Goal: Task Accomplishment & Management: Manage account settings

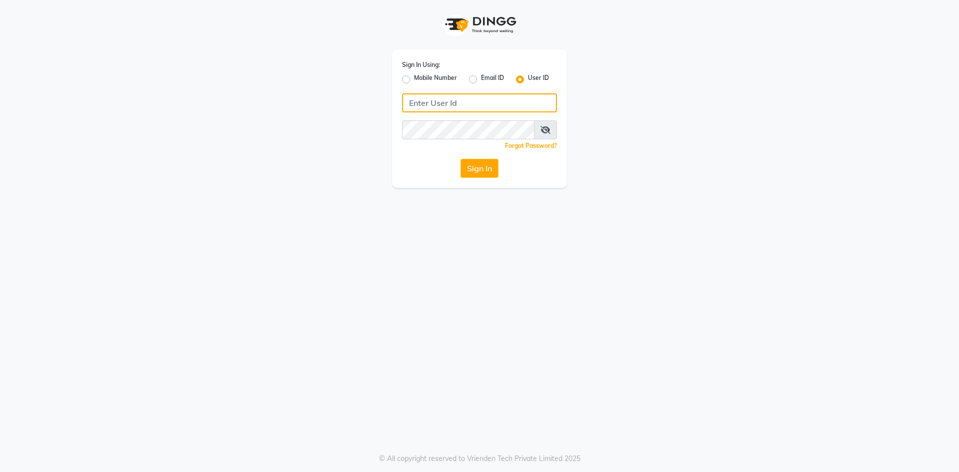
click at [465, 99] on input "Username" at bounding box center [479, 102] width 155 height 19
type input "1"
type input "glitzglams"
click at [483, 163] on button "Sign In" at bounding box center [479, 168] width 38 height 19
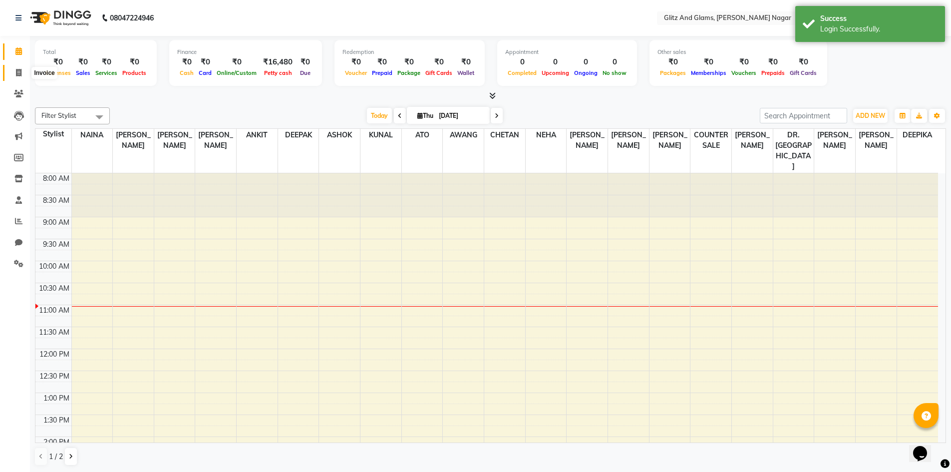
click at [24, 70] on span at bounding box center [18, 72] width 17 height 11
select select "service"
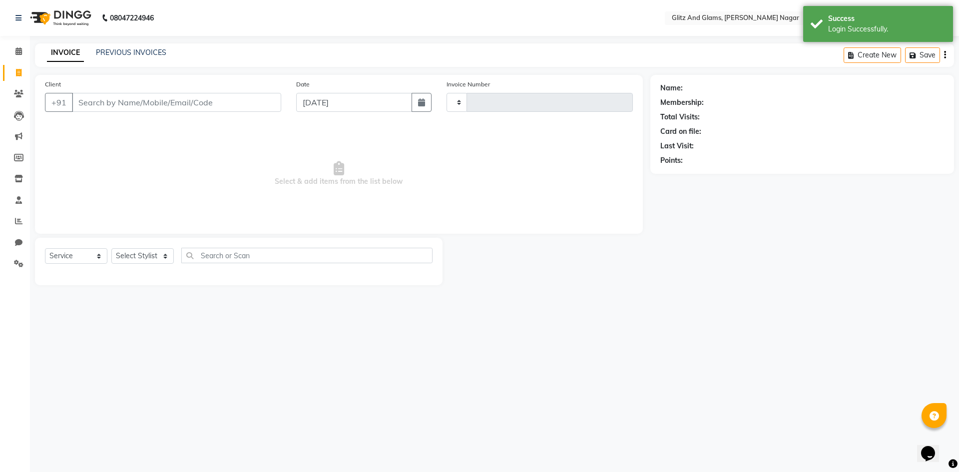
type input "1741"
select select "8316"
click at [135, 54] on link "PREVIOUS INVOICES" at bounding box center [131, 52] width 70 height 9
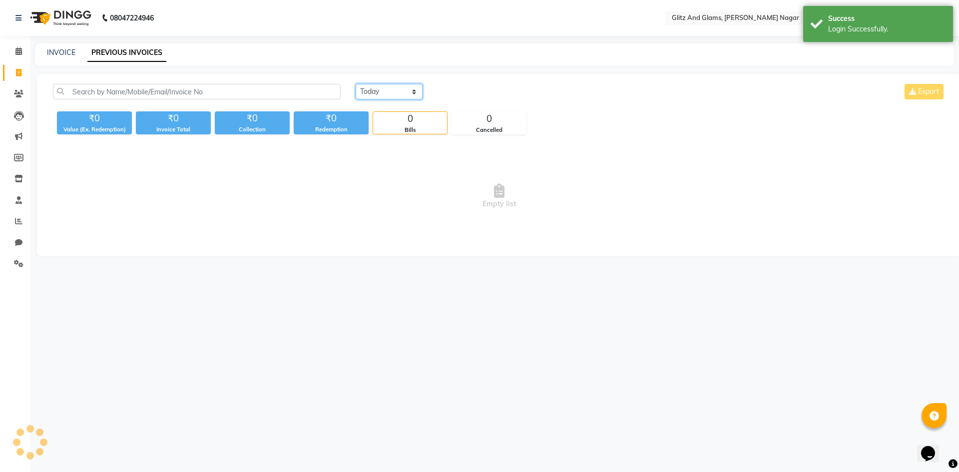
click at [390, 95] on select "[DATE] [DATE] Custom Range" at bounding box center [389, 91] width 67 height 15
select select "[DATE]"
click at [356, 84] on select "[DATE] [DATE] Custom Range" at bounding box center [389, 91] width 67 height 15
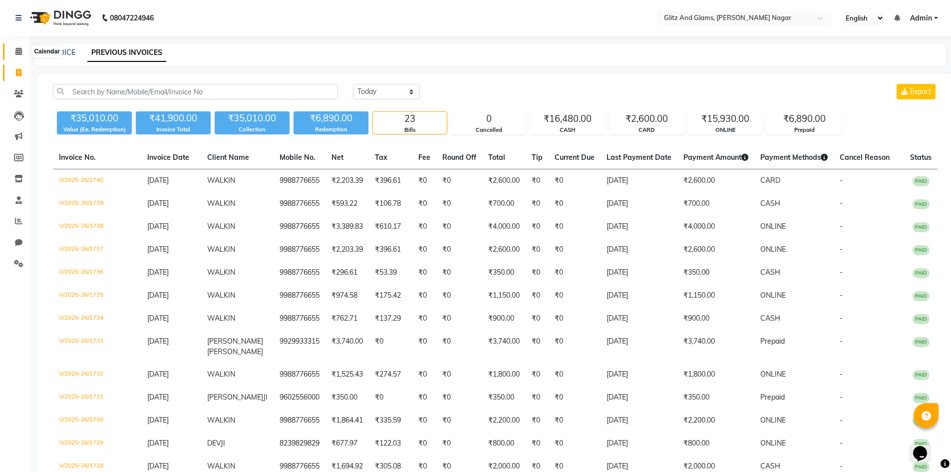
click at [20, 50] on icon at bounding box center [18, 50] width 6 height 7
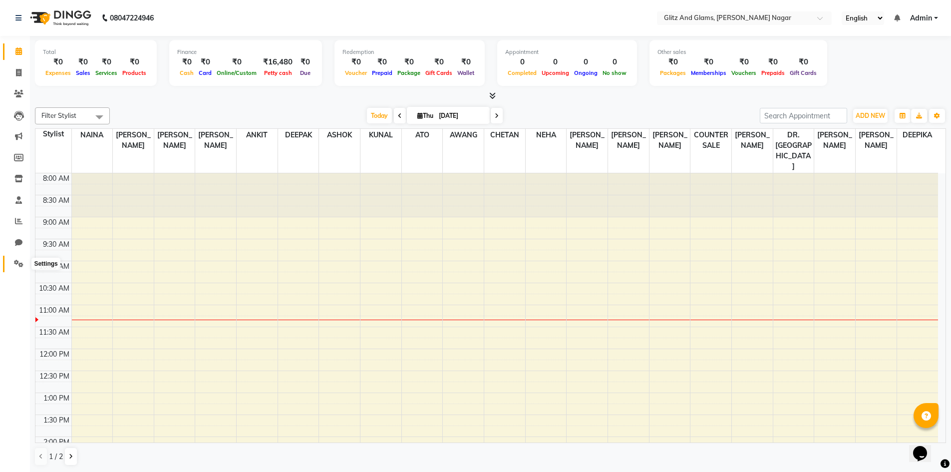
click at [17, 266] on icon at bounding box center [18, 263] width 9 height 7
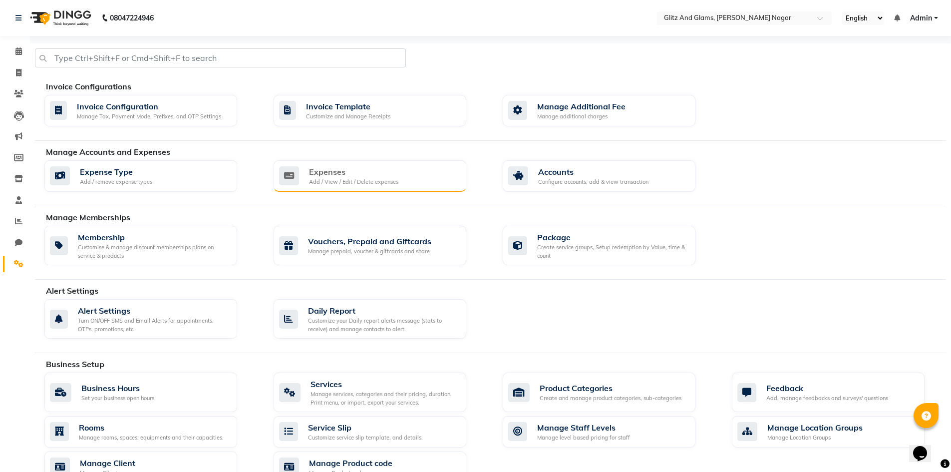
click at [363, 174] on div "Expenses" at bounding box center [353, 172] width 89 height 12
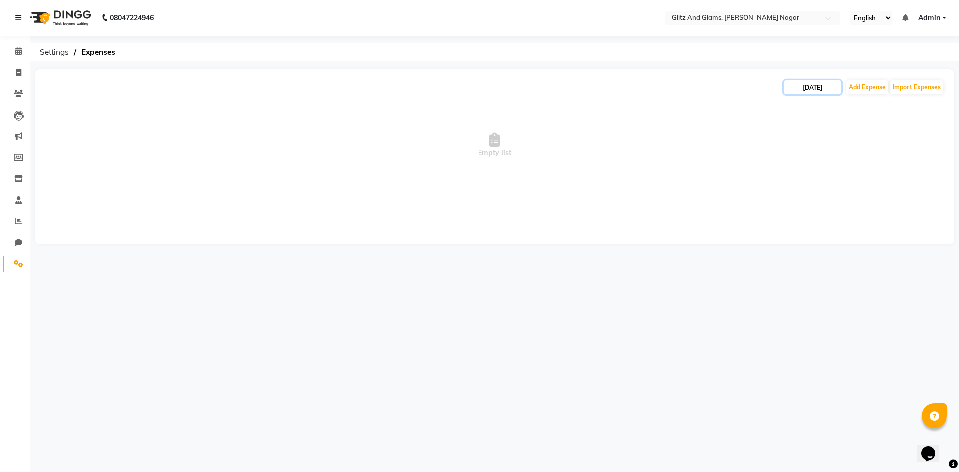
click at [804, 90] on input "[DATE]" at bounding box center [812, 87] width 57 height 14
select select "9"
select select "2025"
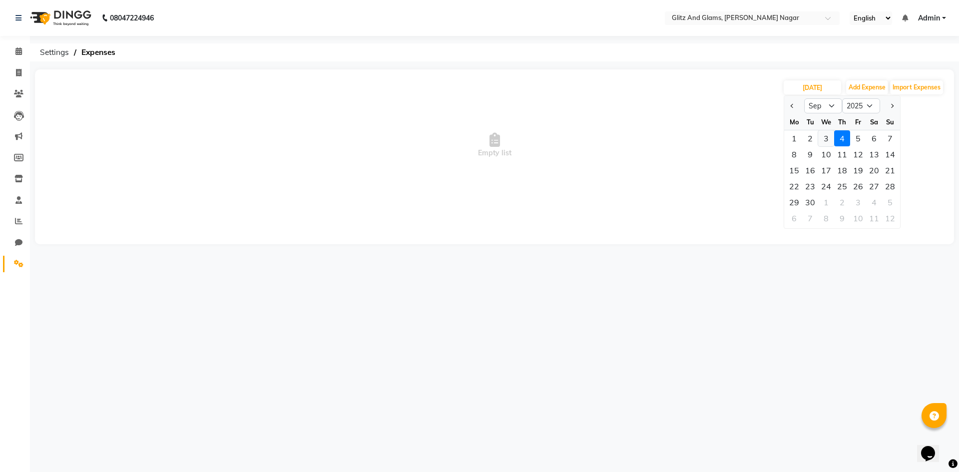
click at [823, 137] on div "3" at bounding box center [826, 138] width 16 height 16
type input "[DATE]"
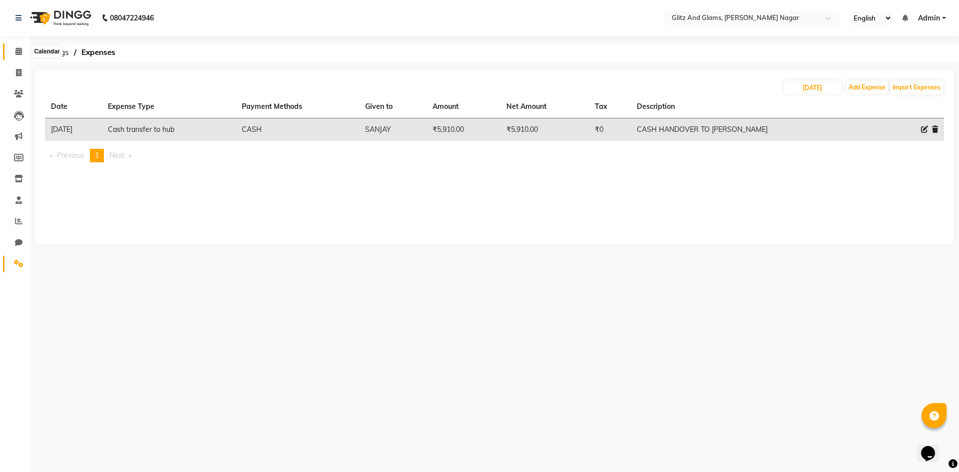
click at [15, 49] on icon at bounding box center [18, 50] width 6 height 7
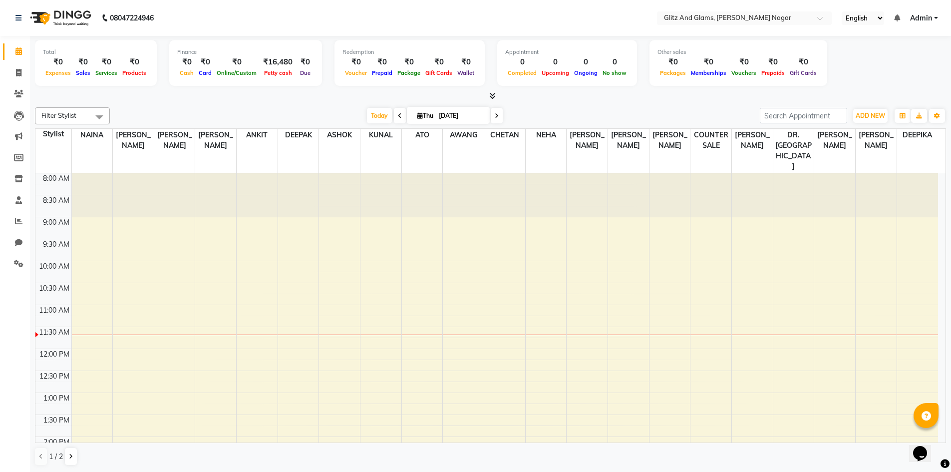
click at [491, 97] on icon at bounding box center [492, 95] width 6 height 7
